Goal: Task Accomplishment & Management: Complete application form

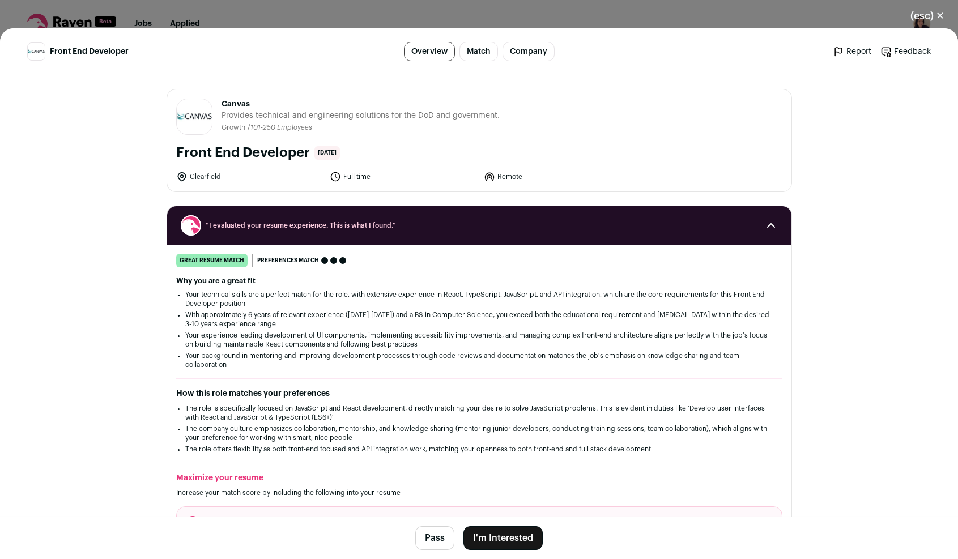
click at [428, 532] on button "Pass" at bounding box center [434, 538] width 39 height 24
click at [728, 9] on div "(esc) ✕ Front End Developer Overview Match Company Report Feedback Report Feedb…" at bounding box center [479, 279] width 958 height 559
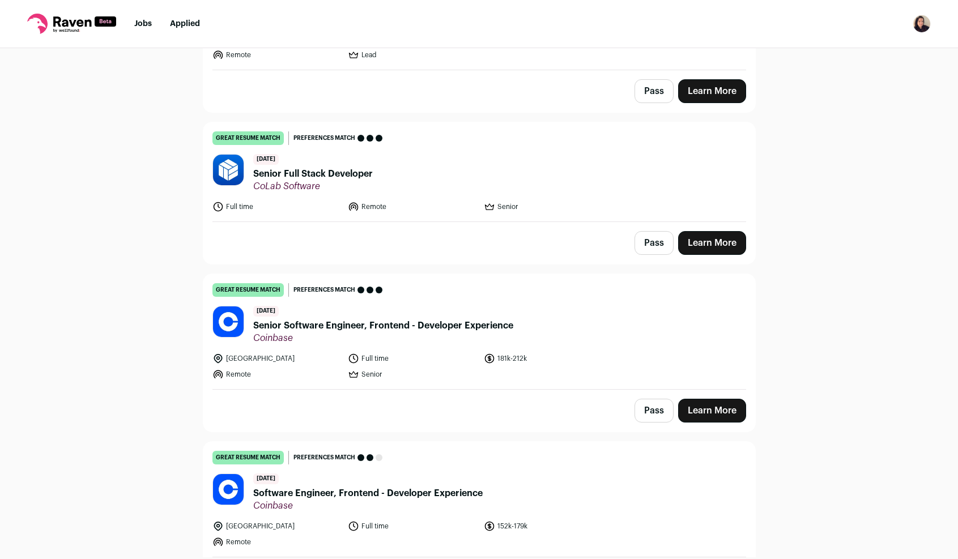
scroll to position [2551, 0]
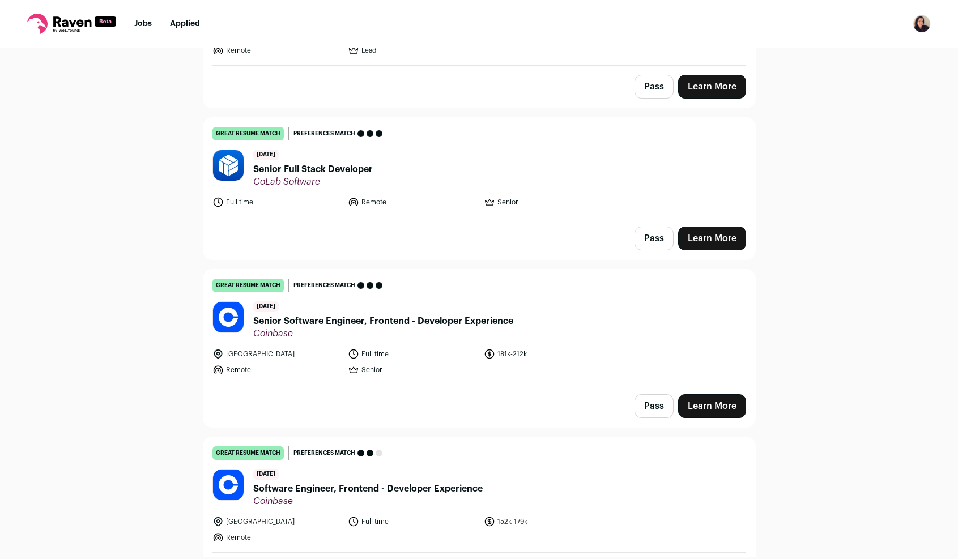
click at [650, 397] on button "Pass" at bounding box center [654, 406] width 39 height 24
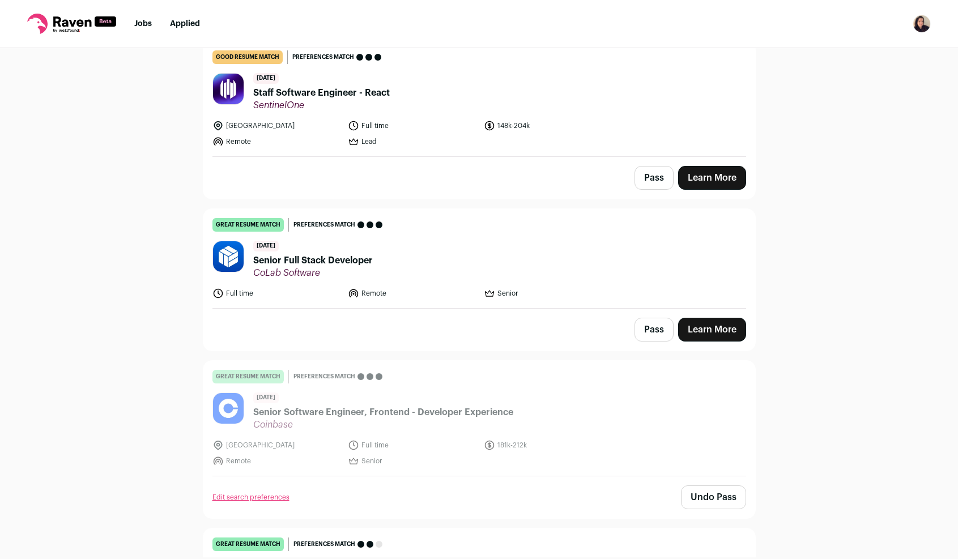
scroll to position [2415, 0]
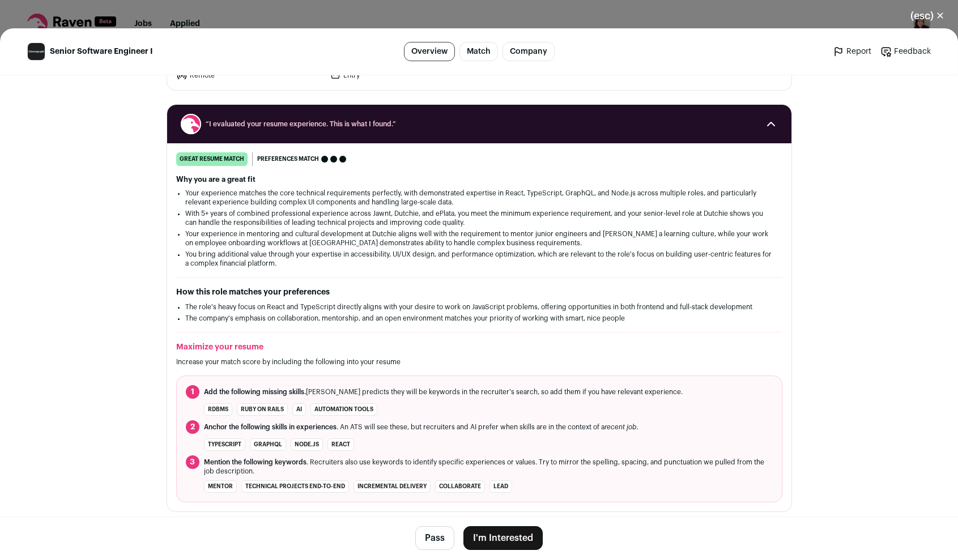
scroll to position [121, 0]
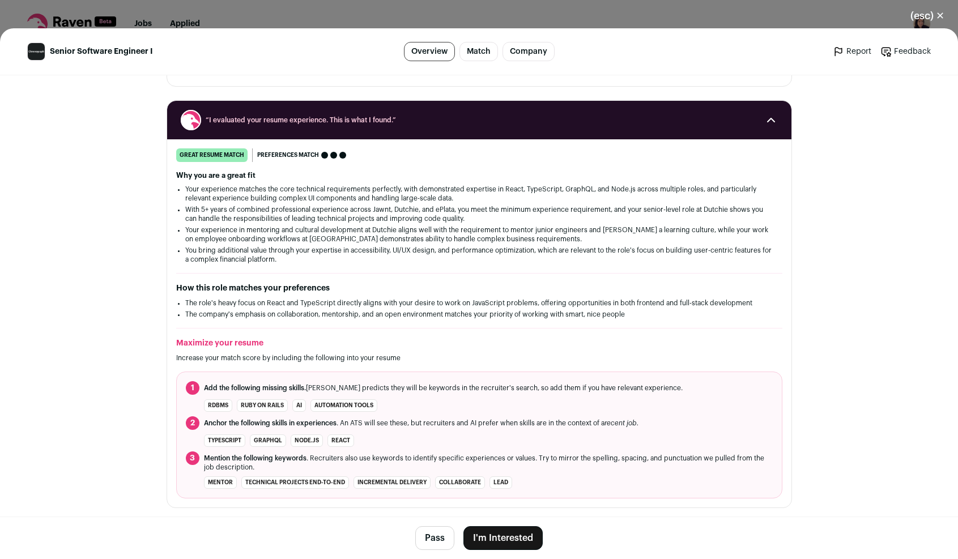
click at [484, 548] on button "I'm Interested" at bounding box center [503, 538] width 79 height 24
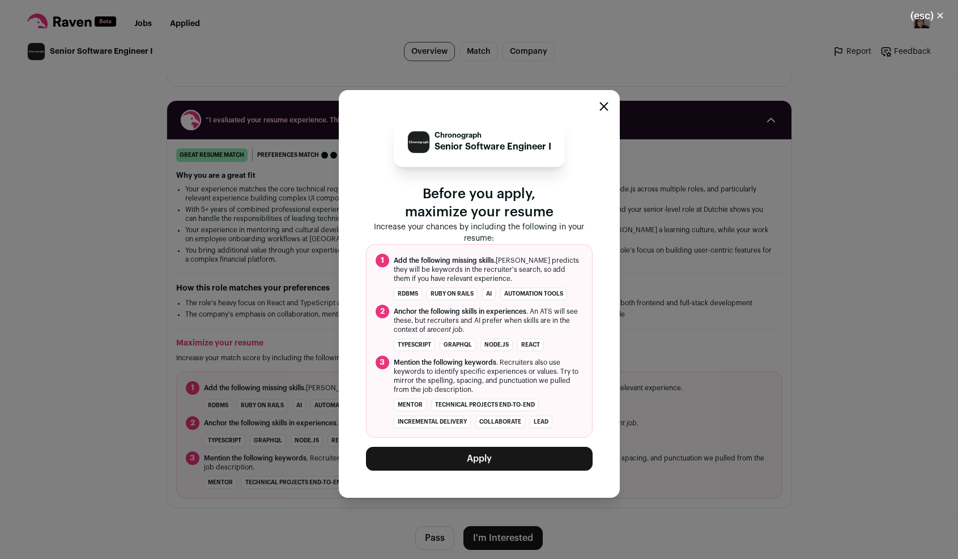
click at [464, 471] on div "Chronograph Senior Software Engineer I Before you apply, maximize your resume I…" at bounding box center [479, 294] width 281 height 408
click at [462, 463] on button "Apply" at bounding box center [479, 459] width 227 height 24
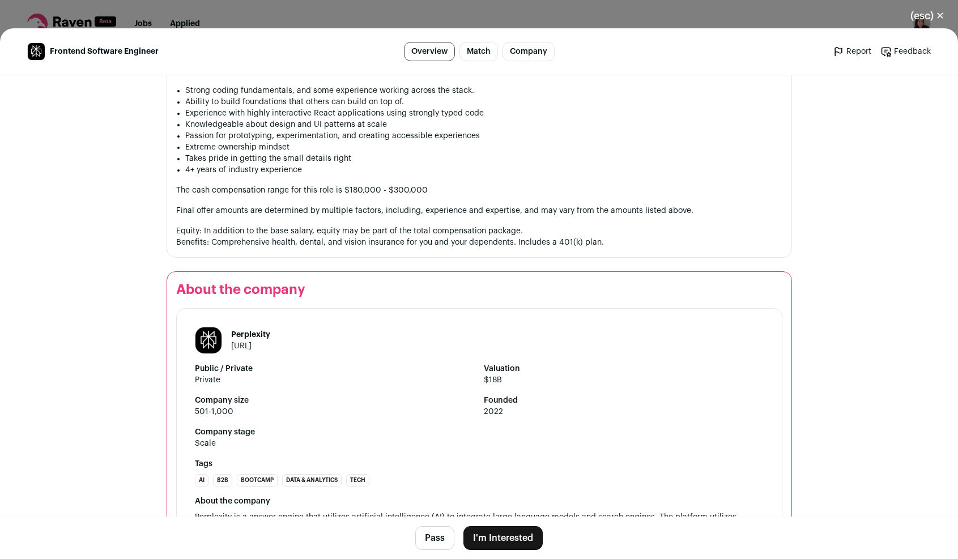
scroll to position [846, 0]
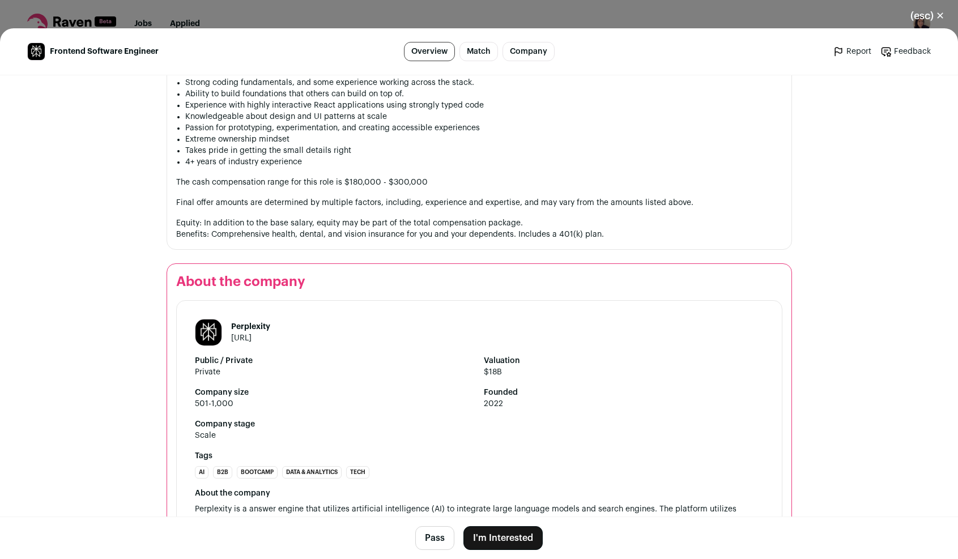
click at [495, 537] on button "I'm Interested" at bounding box center [503, 538] width 79 height 24
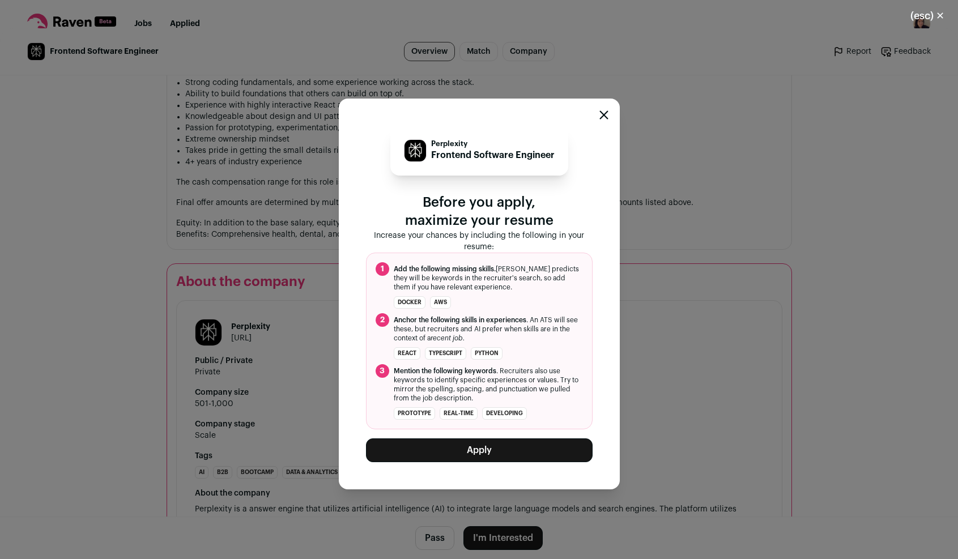
click at [478, 460] on button "Apply" at bounding box center [479, 451] width 227 height 24
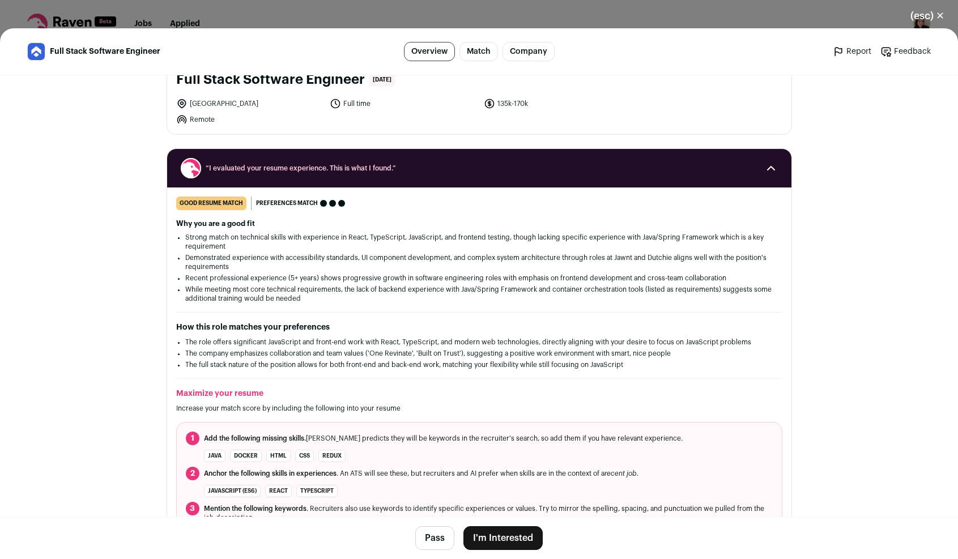
scroll to position [74, 0]
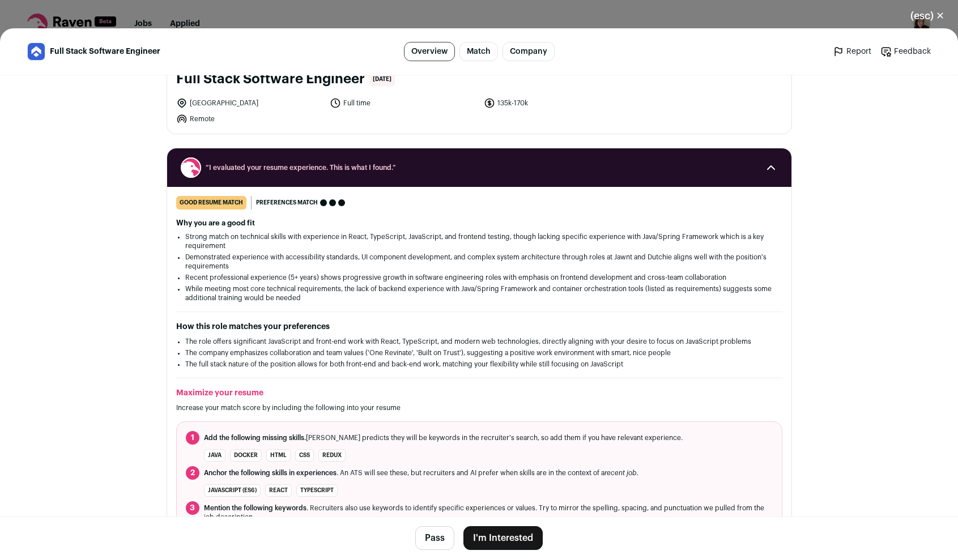
click at [517, 544] on button "I'm Interested" at bounding box center [503, 538] width 79 height 24
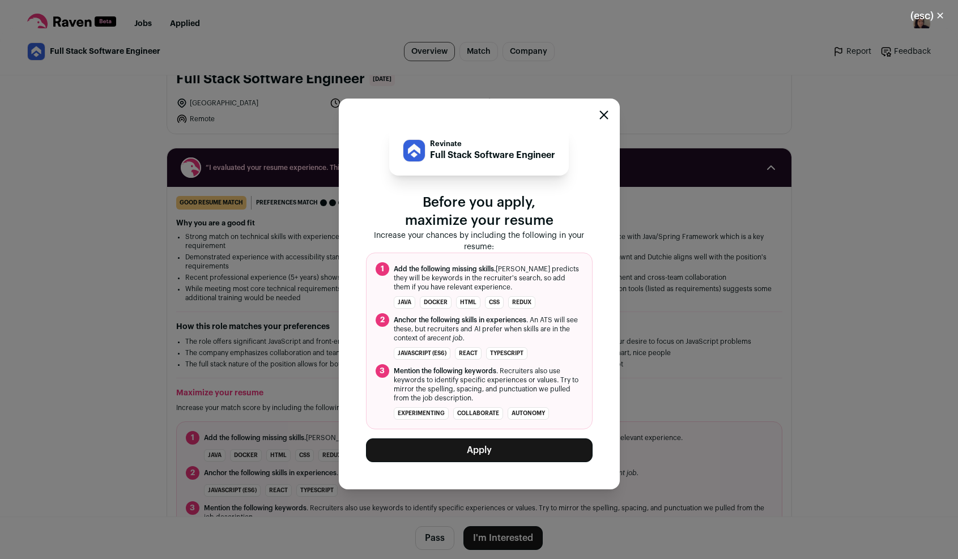
click at [703, 434] on div "Revinate Full Stack Software Engineer Before you apply, maximize your resume In…" at bounding box center [479, 293] width 958 height 531
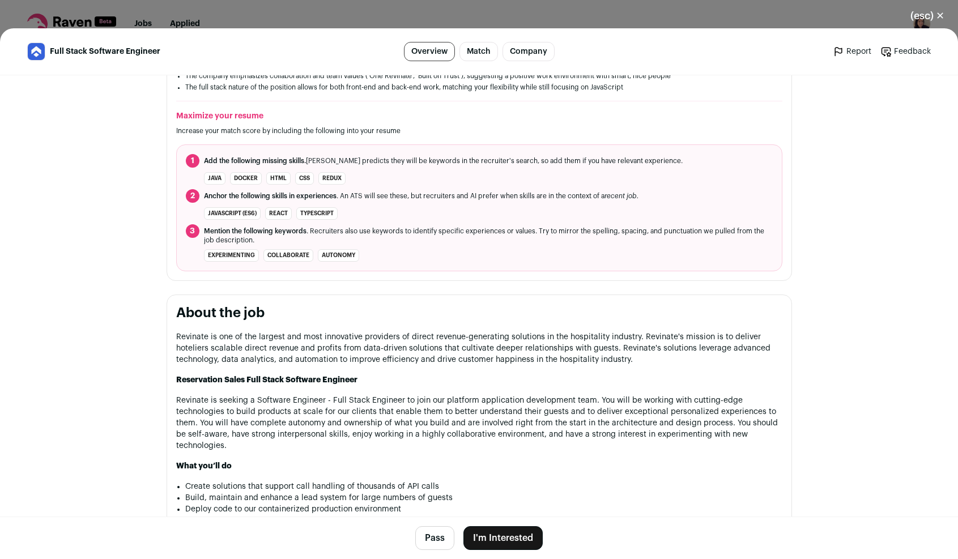
scroll to position [396, 0]
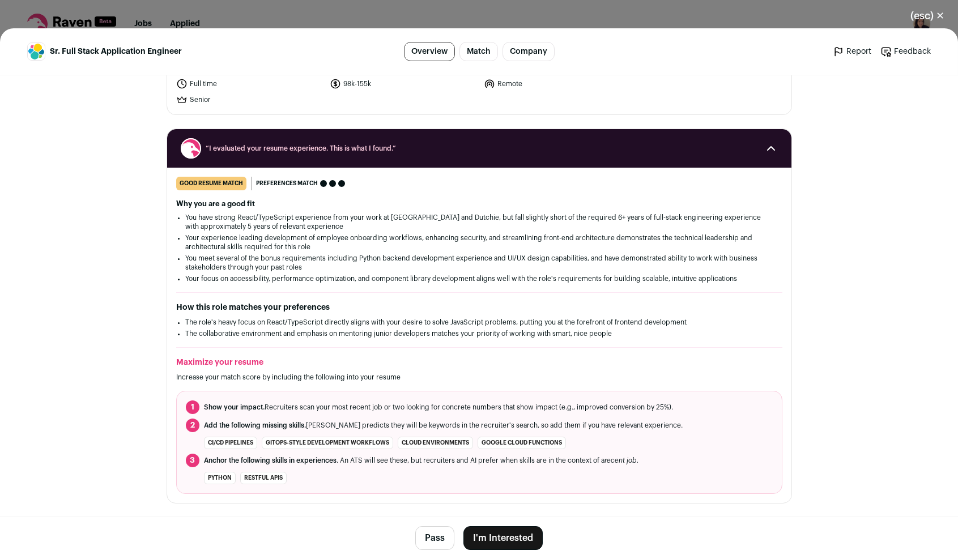
scroll to position [97, 0]
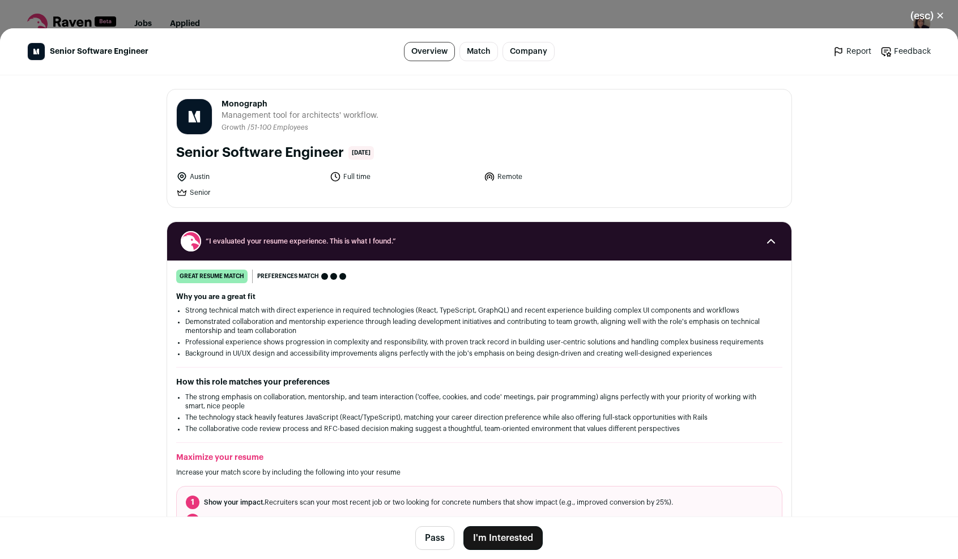
click at [491, 541] on button "I'm Interested" at bounding box center [503, 538] width 79 height 24
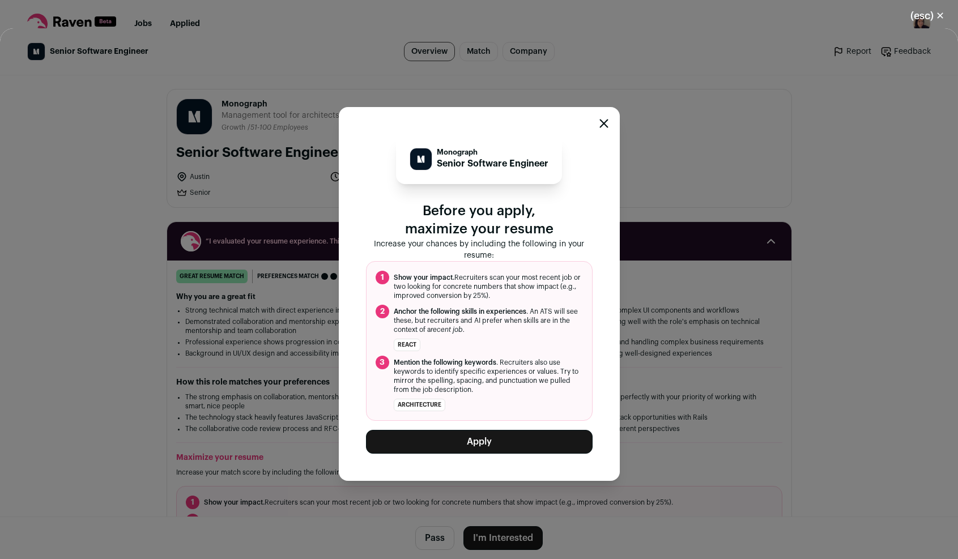
click at [475, 446] on button "Apply" at bounding box center [479, 442] width 227 height 24
